Goal: Task Accomplishment & Management: Complete application form

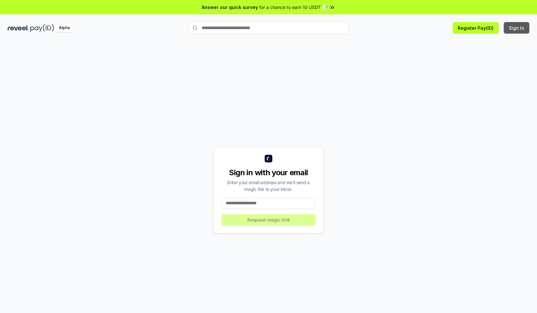
click at [517, 28] on button "Sign In" at bounding box center [517, 28] width 26 height 12
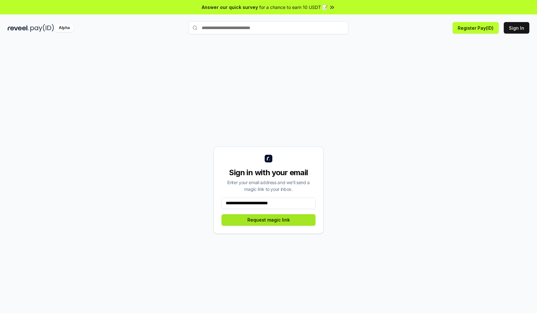
type input "**********"
click at [269, 220] on button "Request magic link" at bounding box center [269, 220] width 94 height 12
